Goal: Task Accomplishment & Management: Complete application form

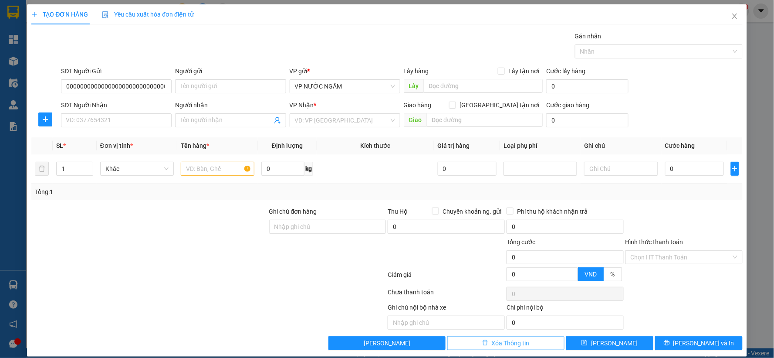
click at [493, 344] on span "Xóa Thông tin" at bounding box center [511, 343] width 38 height 10
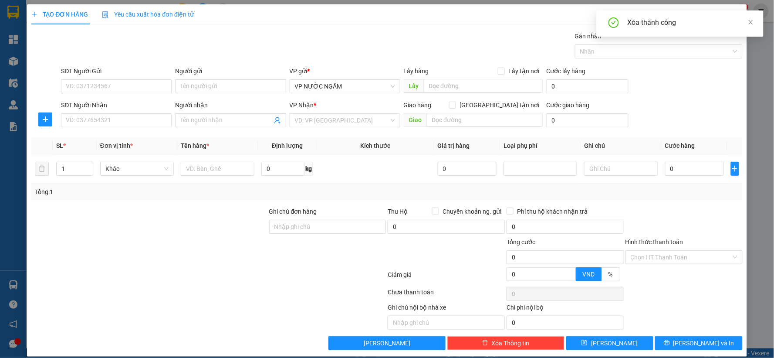
click at [715, 81] on div "SĐT Người Gửi VD: 0371234567 Người gửi Tên người gửi VP gửi * VP NƯỚC NGẦM Lấy …" at bounding box center [401, 81] width 685 height 30
click at [750, 24] on icon "close" at bounding box center [751, 22] width 4 height 4
click at [731, 17] on icon "close" at bounding box center [734, 16] width 7 height 7
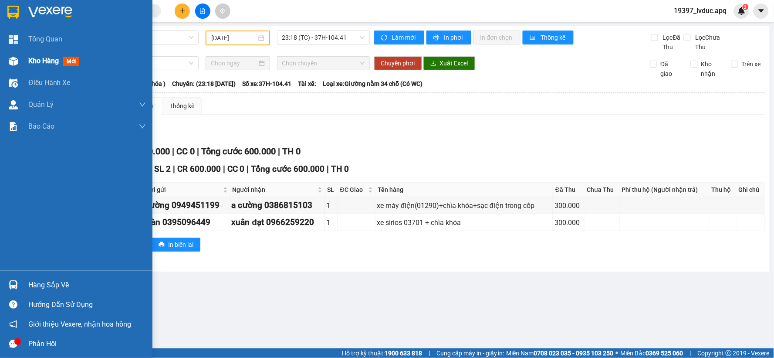
click at [25, 62] on div "Kho hàng mới" at bounding box center [76, 61] width 152 height 22
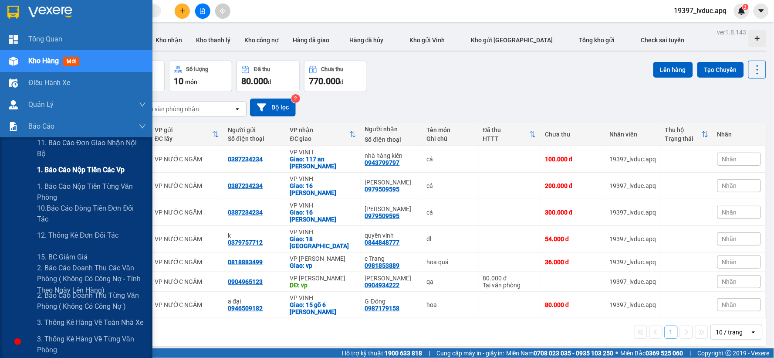
click at [67, 173] on span "1. Báo cáo nộp tiền các vp" at bounding box center [81, 169] width 88 height 11
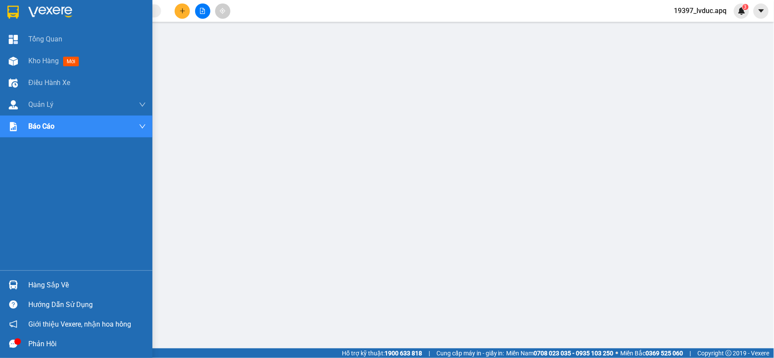
click at [64, 19] on div at bounding box center [76, 14] width 152 height 28
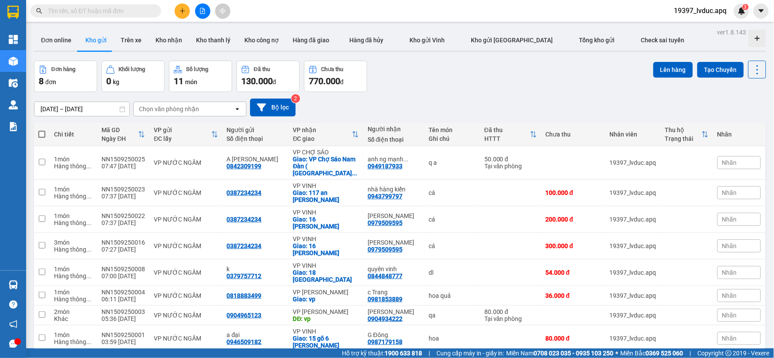
click at [529, 97] on div "13/09/2025 – 15/09/2025 Press the down arrow key to interact with the calendar …" at bounding box center [400, 107] width 732 height 31
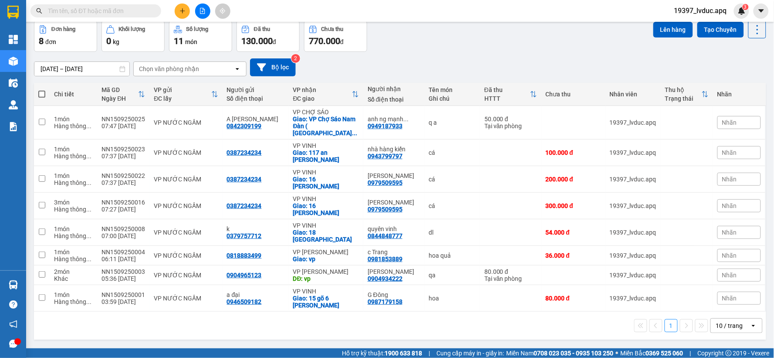
drag, startPoint x: 359, startPoint y: 330, endPoint x: 309, endPoint y: 259, distance: 86.4
click at [348, 316] on div "ver 1.8.143 Đơn online Kho gửi Trên xe Kho nhận Kho thanh lý Kho công nợ Hàng đ…" at bounding box center [399, 165] width 739 height 358
click at [714, 25] on button "Tạo Chuyến" at bounding box center [720, 30] width 47 height 16
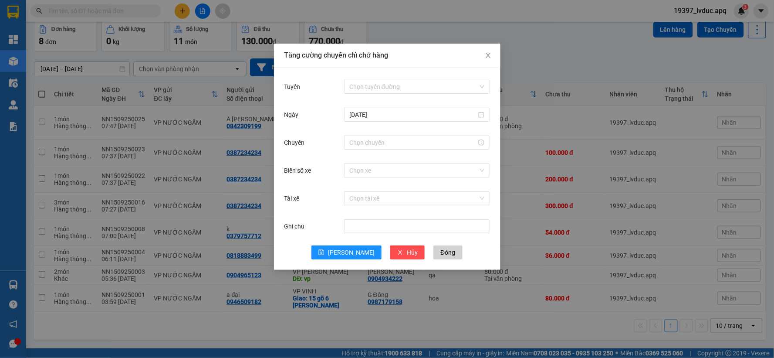
click at [432, 78] on div "Chọn tuyến đường" at bounding box center [416, 86] width 145 height 17
click at [426, 86] on input "Tuyến" at bounding box center [413, 86] width 129 height 13
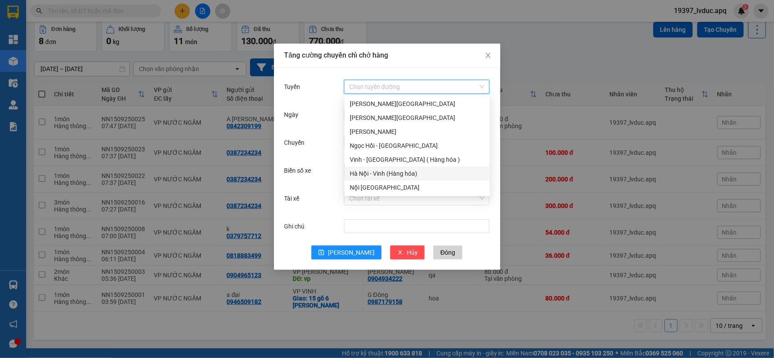
click at [372, 176] on div "Hà Nội - Vinh (Hàng hóa)" at bounding box center [417, 174] width 135 height 10
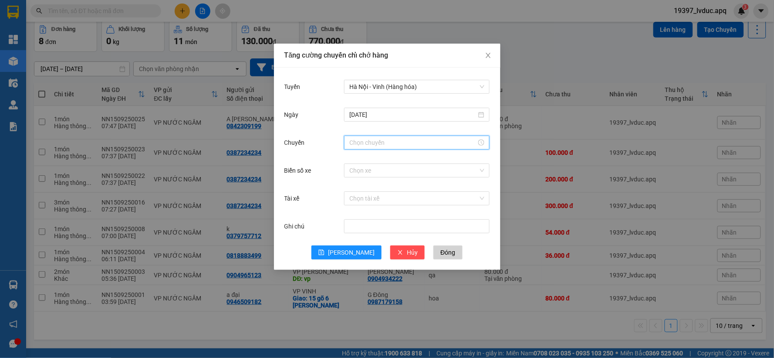
click at [388, 142] on input "Chuyến" at bounding box center [412, 143] width 127 height 10
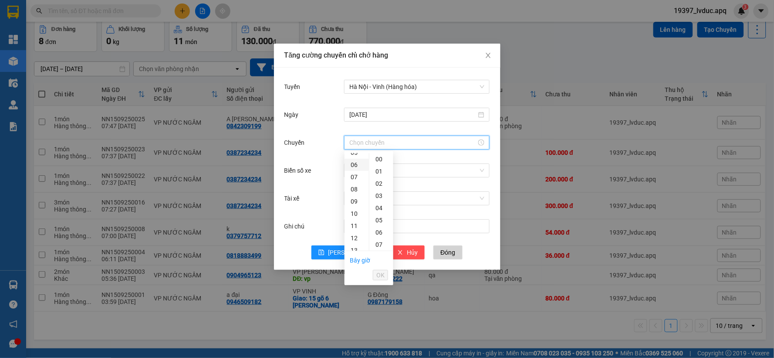
scroll to position [97, 0]
click at [355, 157] on div "08" at bounding box center [357, 160] width 24 height 12
click at [381, 189] on div "30" at bounding box center [381, 186] width 24 height 12
type input "08:30"
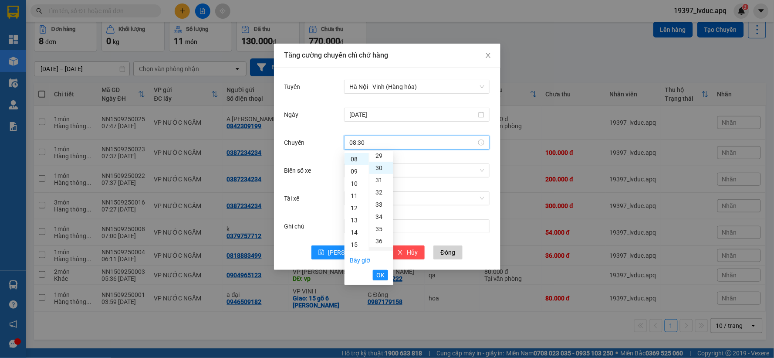
scroll to position [366, 0]
click at [381, 276] on span "OK" at bounding box center [380, 275] width 8 height 10
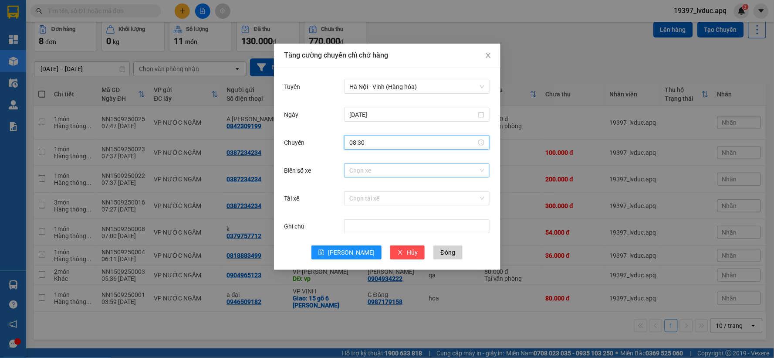
click at [360, 169] on input "Biển số xe" at bounding box center [413, 170] width 129 height 13
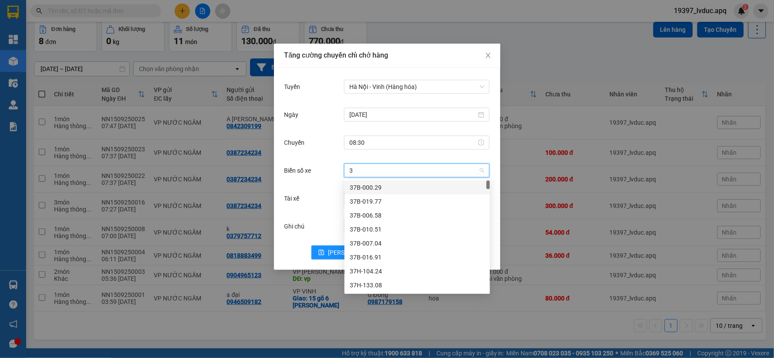
type input "38"
click at [384, 185] on div "37H-086.38" at bounding box center [417, 188] width 135 height 10
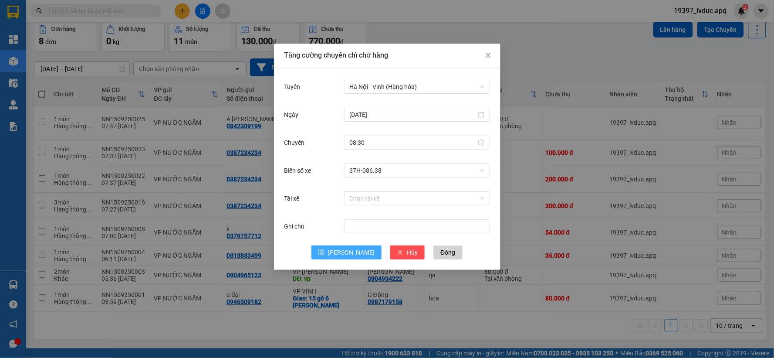
drag, startPoint x: 345, startPoint y: 247, endPoint x: 305, endPoint y: 249, distance: 40.1
click at [345, 247] on button "Lưu" at bounding box center [346, 252] width 70 height 14
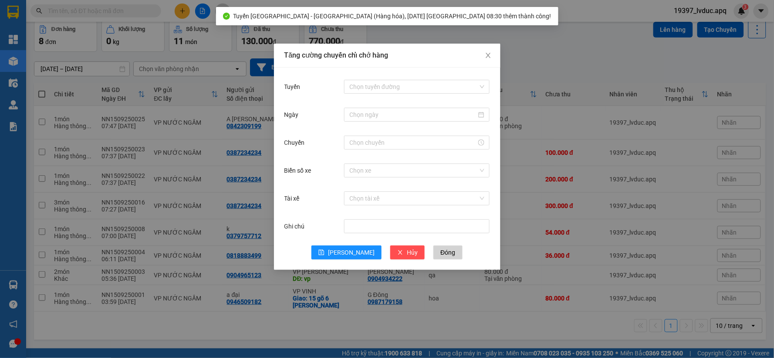
click at [305, 324] on div "Tăng cường chuyến chỉ chở hàng Tuyến Chọn tuyến đường Ngày Chuyến Biển số xe Ch…" at bounding box center [387, 179] width 774 height 358
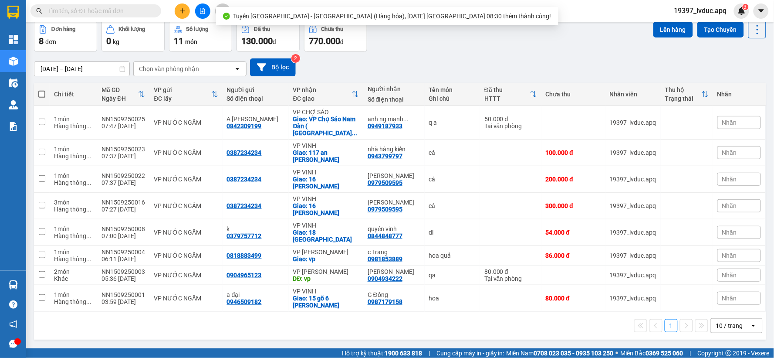
click at [42, 90] on label at bounding box center [41, 94] width 7 height 9
click at [42, 90] on input "checkbox" at bounding box center [42, 90] width 0 height 0
checkbox input "true"
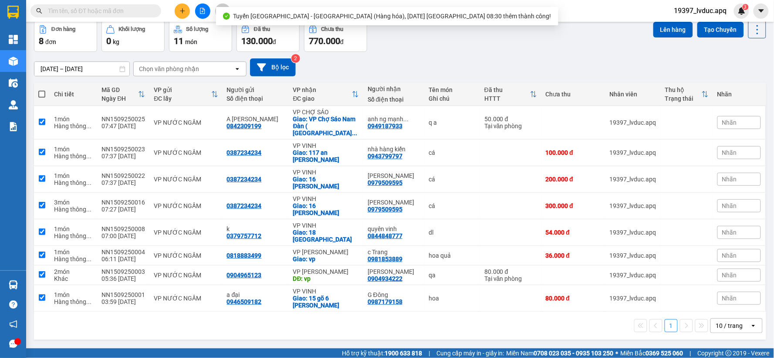
checkbox input "true"
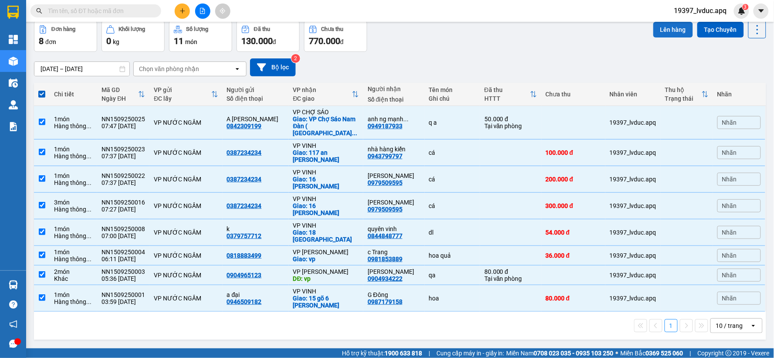
click at [670, 28] on button "Lên hàng" at bounding box center [673, 30] width 40 height 16
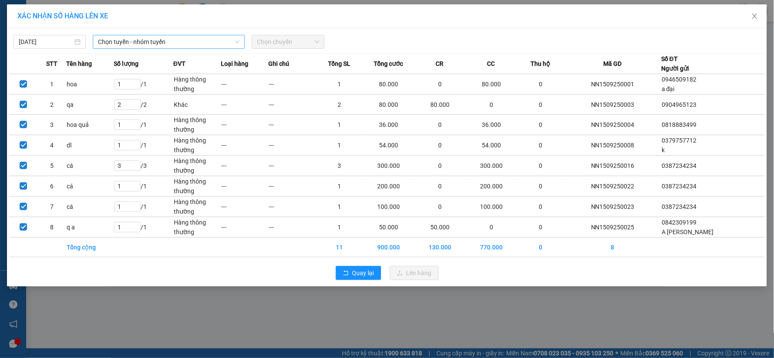
click at [129, 42] on span "Chọn tuyến - nhóm tuyến" at bounding box center [169, 41] width 142 height 13
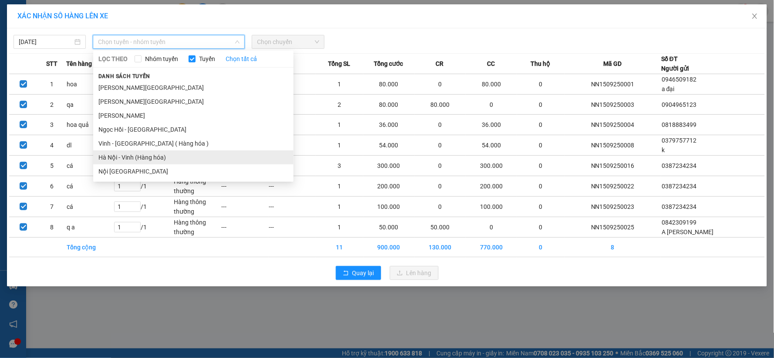
click at [134, 156] on li "Hà Nội - Vinh (Hàng hóa)" at bounding box center [193, 157] width 200 height 14
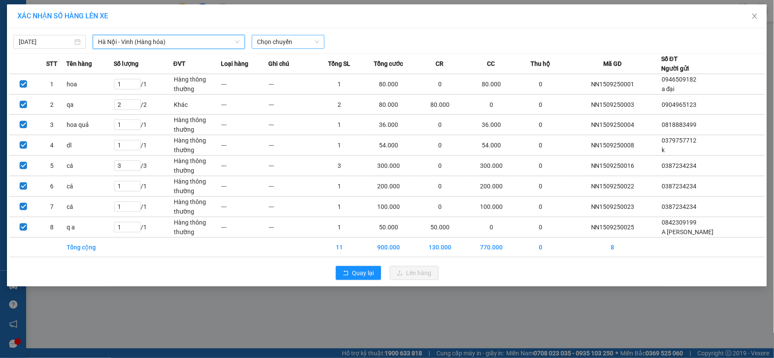
click at [306, 41] on span "Chọn chuyến" at bounding box center [288, 41] width 62 height 13
click at [308, 75] on div "08:30 (TC) - 37H-086.38" at bounding box center [291, 73] width 68 height 10
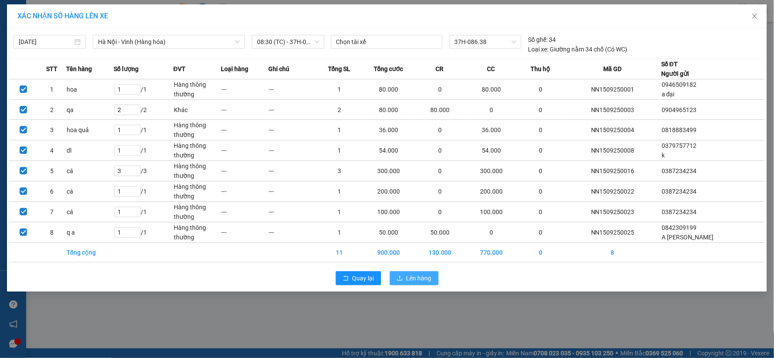
click at [402, 277] on icon "upload" at bounding box center [400, 278] width 6 height 6
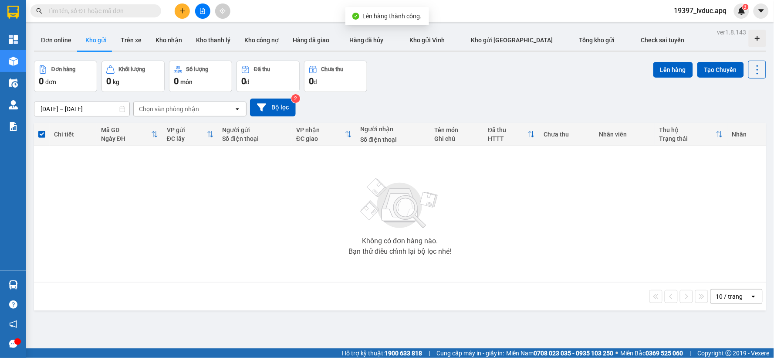
click at [433, 88] on div "Đơn hàng 0 đơn Khối lượng 0 kg Số lượng 0 món Đã thu 0 đ Chưa thu 0 đ Lên hàng …" at bounding box center [400, 76] width 732 height 31
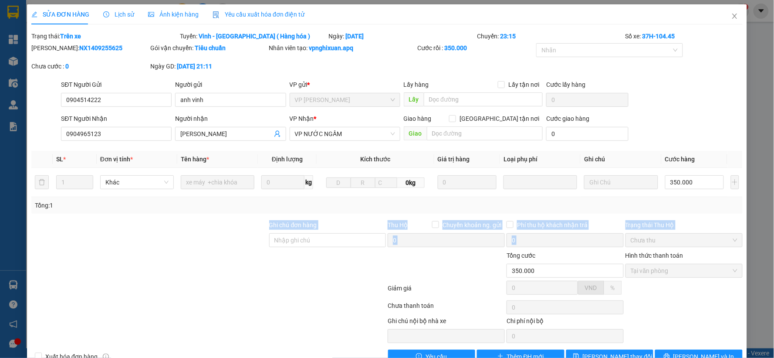
click at [675, 128] on div "SĐT Người Nhận 0904965123 Người nhận Thanh Mai VP Nhận * VP NƯỚC NGẦM Giao hàng…" at bounding box center [401, 129] width 685 height 30
click at [732, 15] on icon "close" at bounding box center [734, 16] width 5 height 5
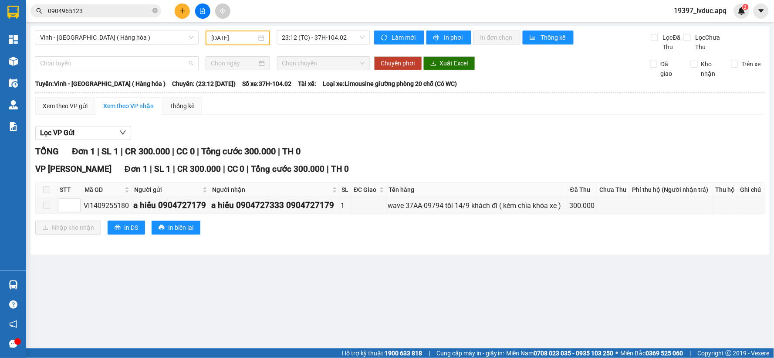
click at [44, 65] on span "Chọn tuyến" at bounding box center [116, 63] width 153 height 13
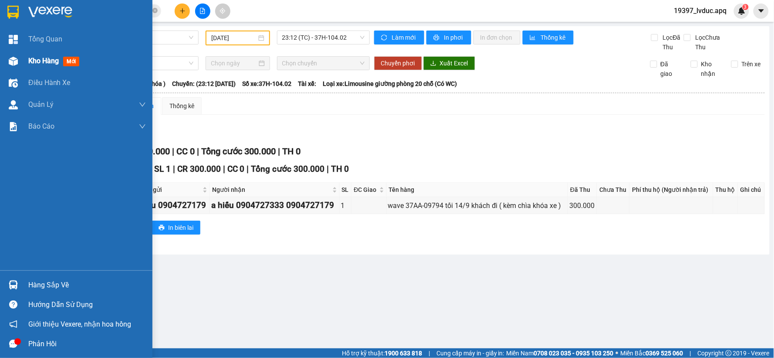
click at [30, 66] on div "Kho hàng mới" at bounding box center [55, 60] width 54 height 11
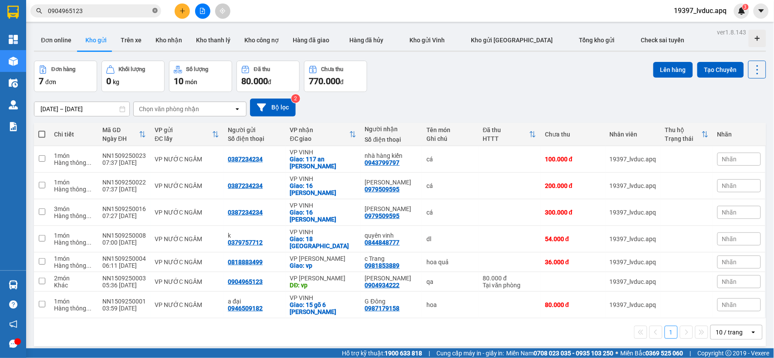
click at [153, 12] on icon "close-circle" at bounding box center [154, 10] width 5 height 5
click at [142, 11] on input "text" at bounding box center [99, 11] width 103 height 10
click at [154, 43] on button "Kho nhận" at bounding box center [169, 40] width 41 height 21
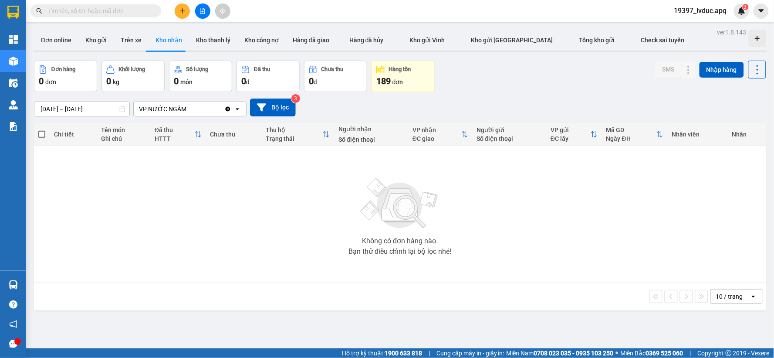
click at [229, 108] on icon "Clear value" at bounding box center [228, 108] width 5 height 5
click at [229, 108] on div "Chọn văn phòng nhận" at bounding box center [184, 109] width 100 height 14
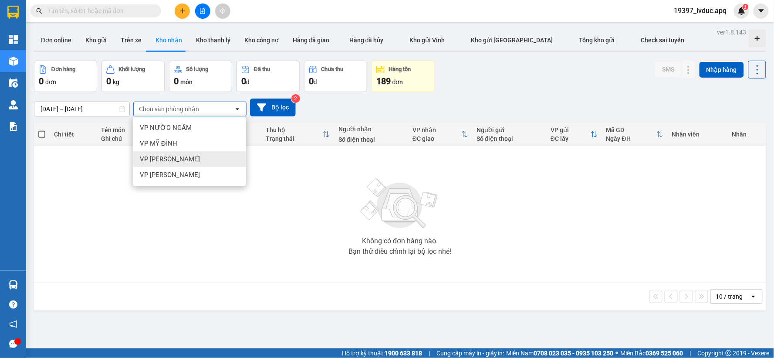
click at [210, 157] on div "VP [PERSON_NAME]" at bounding box center [189, 159] width 113 height 16
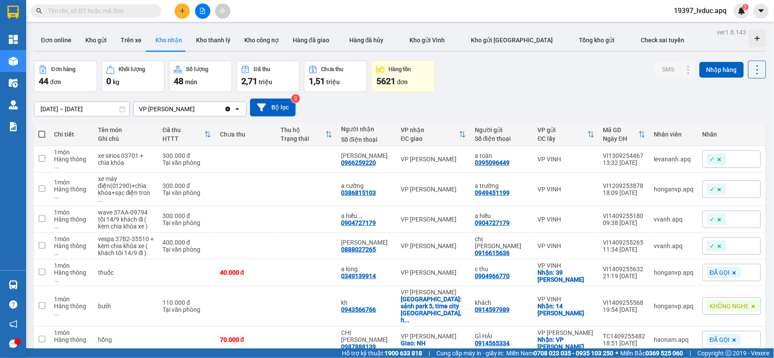
click at [82, 10] on input "text" at bounding box center [99, 11] width 103 height 10
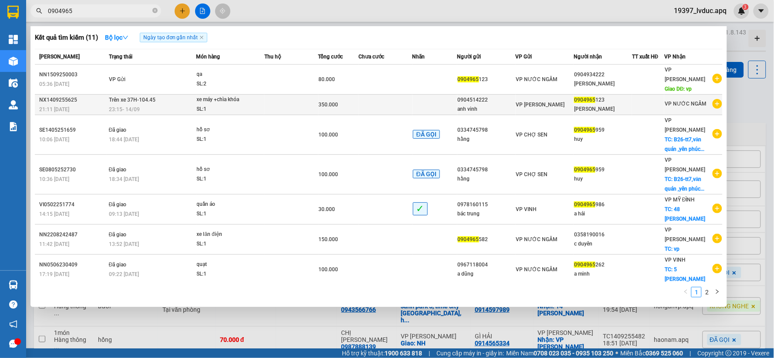
type input "0904965"
click at [185, 95] on td "Trên xe 37H-104.45 23:15 [DATE]" at bounding box center [152, 105] width 90 height 20
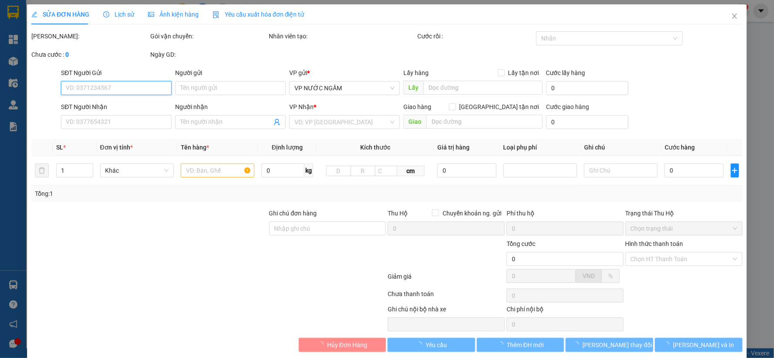
type input "0904514222"
type input "anh vinh"
type input "0904965123"
type input "[PERSON_NAME]"
type input "350.000"
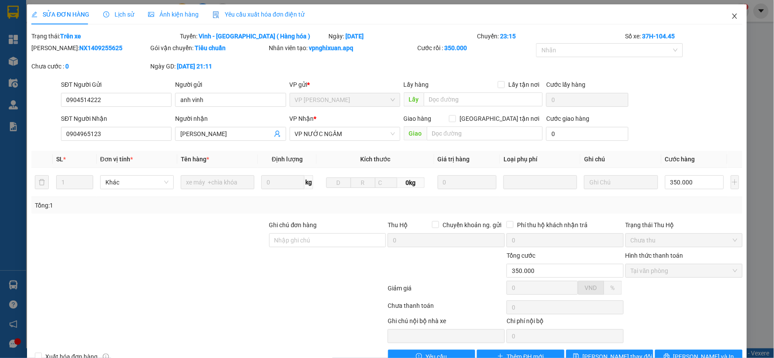
click at [731, 14] on icon "close" at bounding box center [734, 16] width 7 height 7
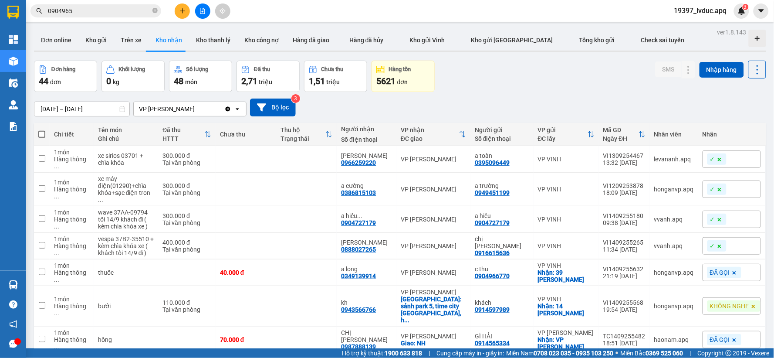
click at [537, 94] on div "[DATE] – [DATE] Press the down arrow key to interact with the calendar and sele…" at bounding box center [400, 107] width 732 height 31
click at [83, 8] on input "0904965" at bounding box center [99, 11] width 103 height 10
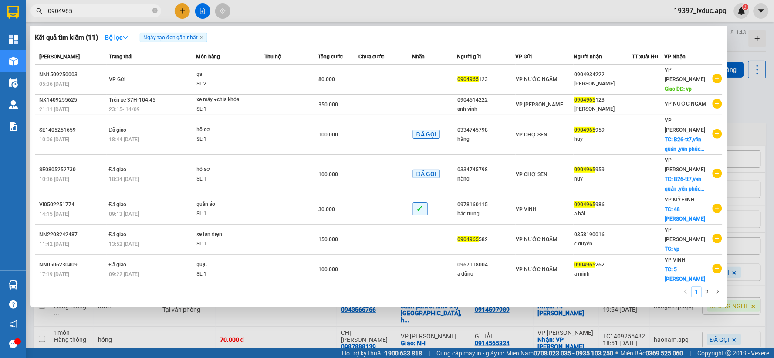
drag, startPoint x: 240, startPoint y: 89, endPoint x: 307, endPoint y: 33, distance: 86.9
click at [307, 33] on div "Kết quả tìm kiếm ( 11 ) Bộ lọc Ngày tạo đơn gần nhất" at bounding box center [379, 37] width 688 height 14
click at [156, 10] on icon "close-circle" at bounding box center [154, 10] width 5 height 5
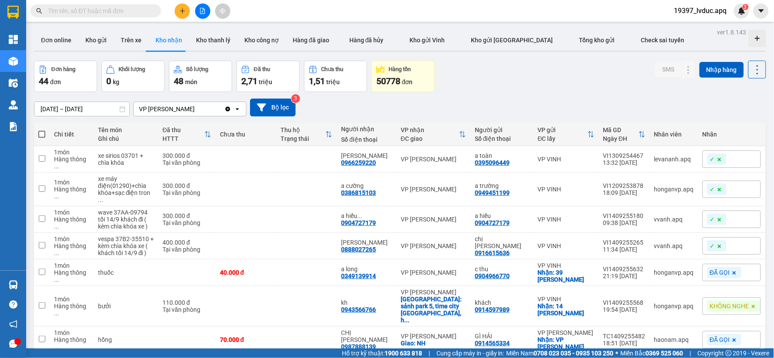
click at [115, 13] on input "text" at bounding box center [99, 11] width 103 height 10
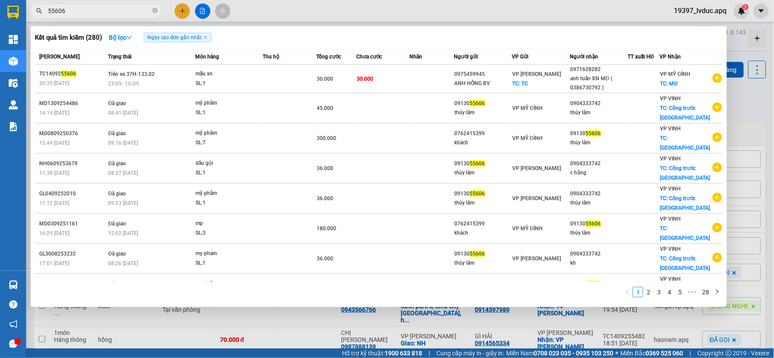
type input "55606"
click at [347, 13] on div at bounding box center [387, 179] width 774 height 358
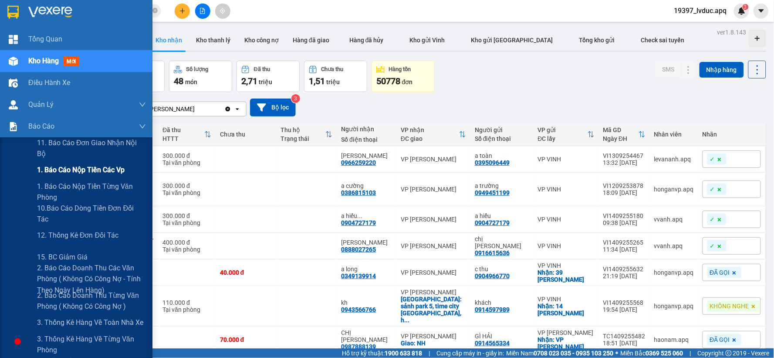
click at [97, 166] on span "1. Báo cáo nộp tiền các vp" at bounding box center [81, 169] width 88 height 11
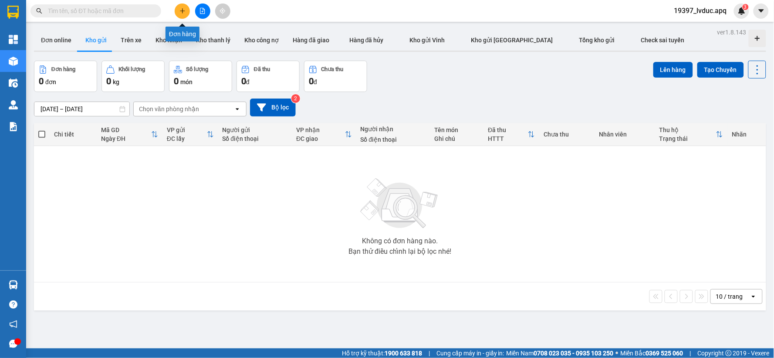
click at [182, 14] on icon "plus" at bounding box center [182, 11] width 6 height 6
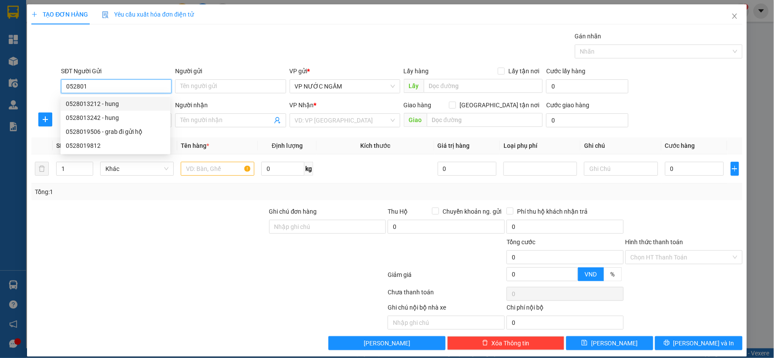
click at [92, 104] on div "0528013212 - hung" at bounding box center [115, 104] width 99 height 10
type input "0528013212"
type input "hung"
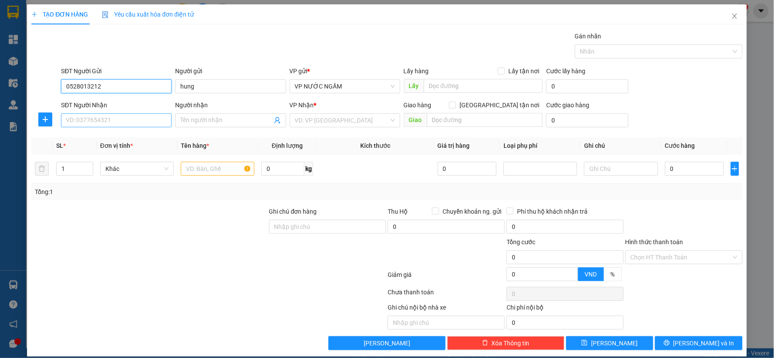
type input "0528013212"
click at [123, 123] on input "SĐT Người Nhận" at bounding box center [116, 120] width 111 height 14
click at [93, 137] on div "0982958448 - hương vị biển" at bounding box center [115, 138] width 99 height 10
type input "0982958448"
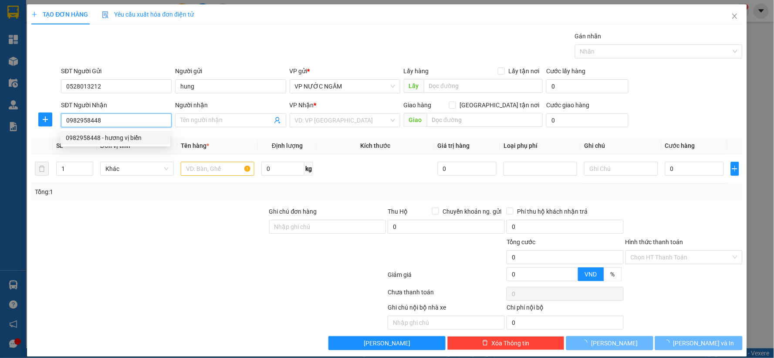
type input "hương vị biển"
checkbox input "true"
type input "liền kề 20 cc tân phúc"
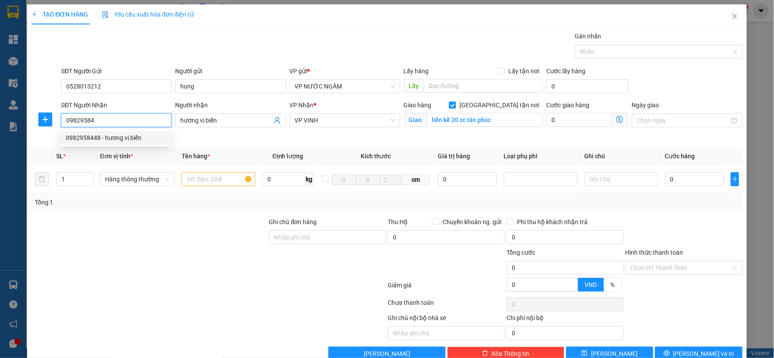
click at [124, 138] on div "0982958448 - hương vị biển" at bounding box center [115, 138] width 99 height 10
type input "0982958448"
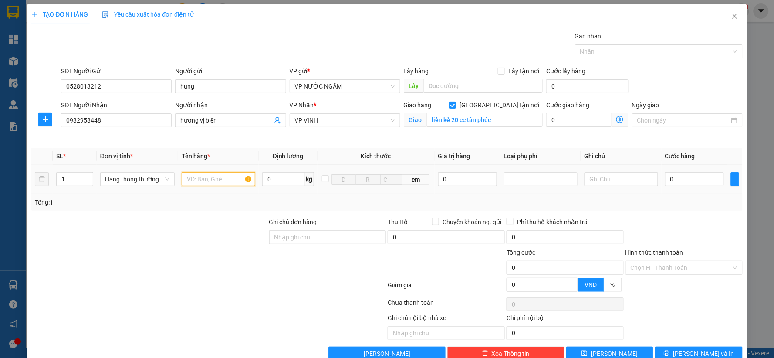
click at [220, 179] on input "text" at bounding box center [219, 179] width 74 height 14
type input "bao ngư"
click at [677, 179] on input "0" at bounding box center [694, 179] width 59 height 14
type input "6"
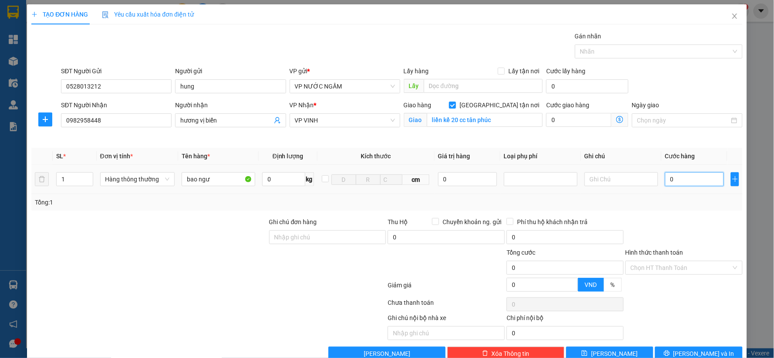
type input "6"
type input "60"
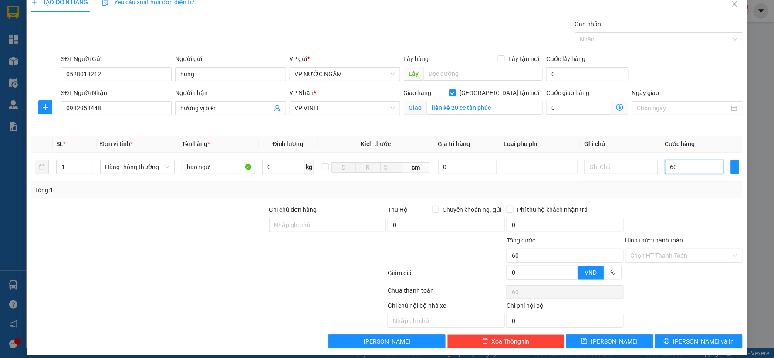
scroll to position [20, 0]
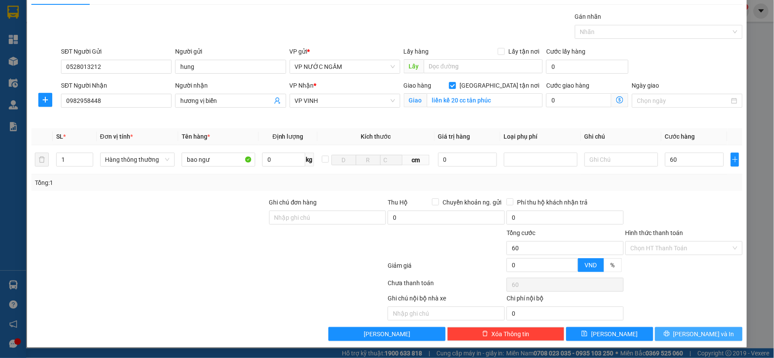
type input "60.000"
click at [696, 332] on span "[PERSON_NAME] và In" at bounding box center [703, 334] width 61 height 10
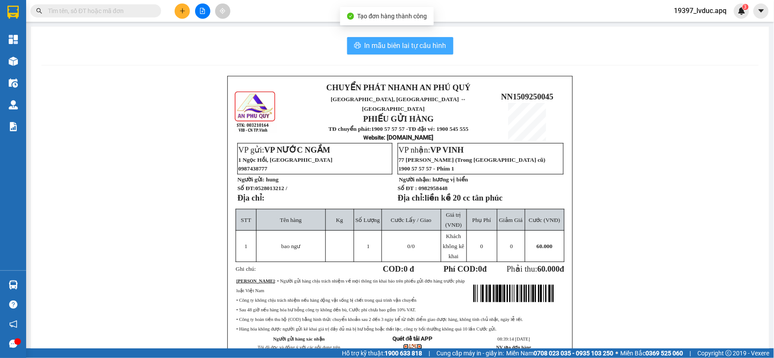
click at [398, 44] on span "In mẫu biên lai tự cấu hình" at bounding box center [406, 45] width 82 height 11
